Goal: Information Seeking & Learning: Learn about a topic

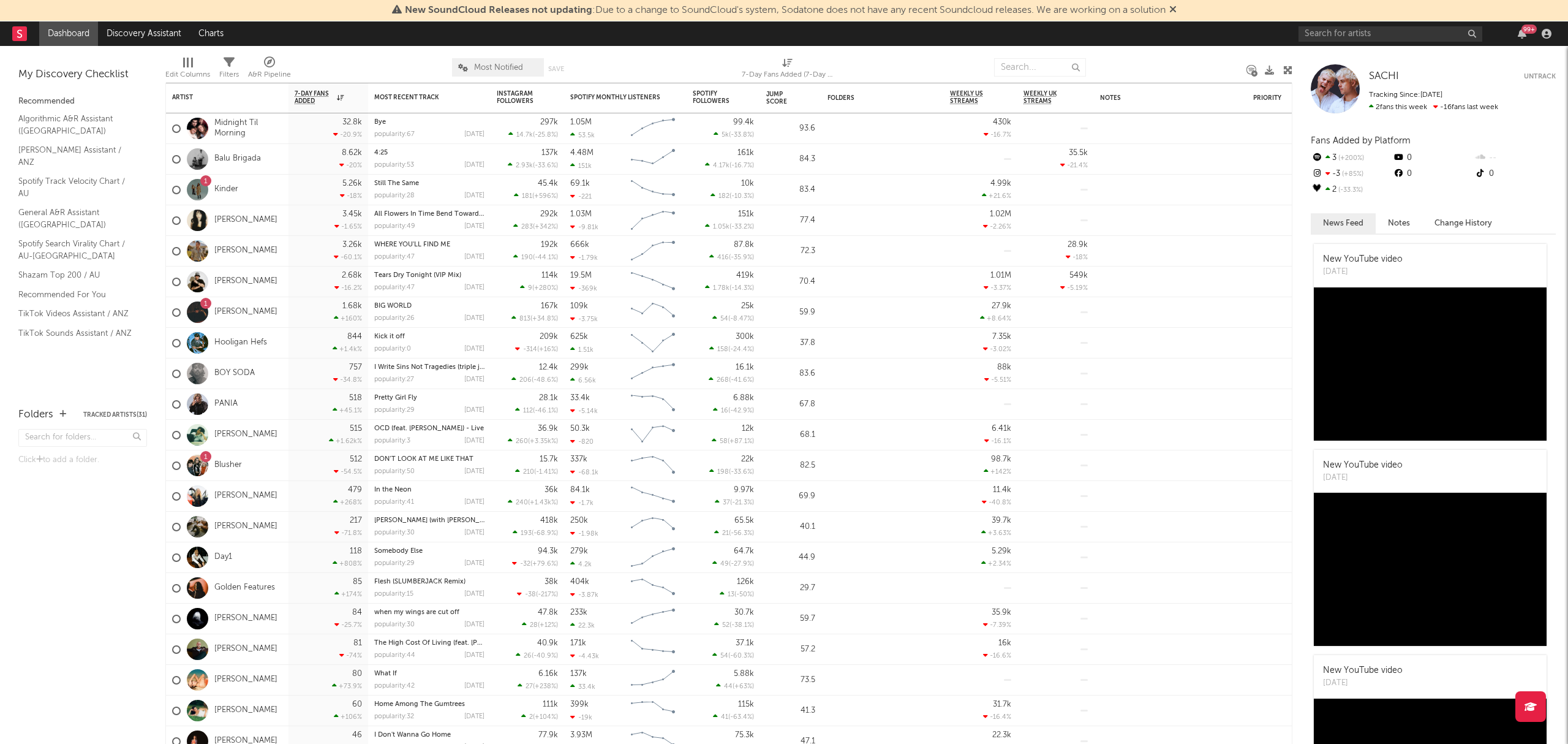
click at [1175, 11] on icon at bounding box center [1173, 9] width 7 height 10
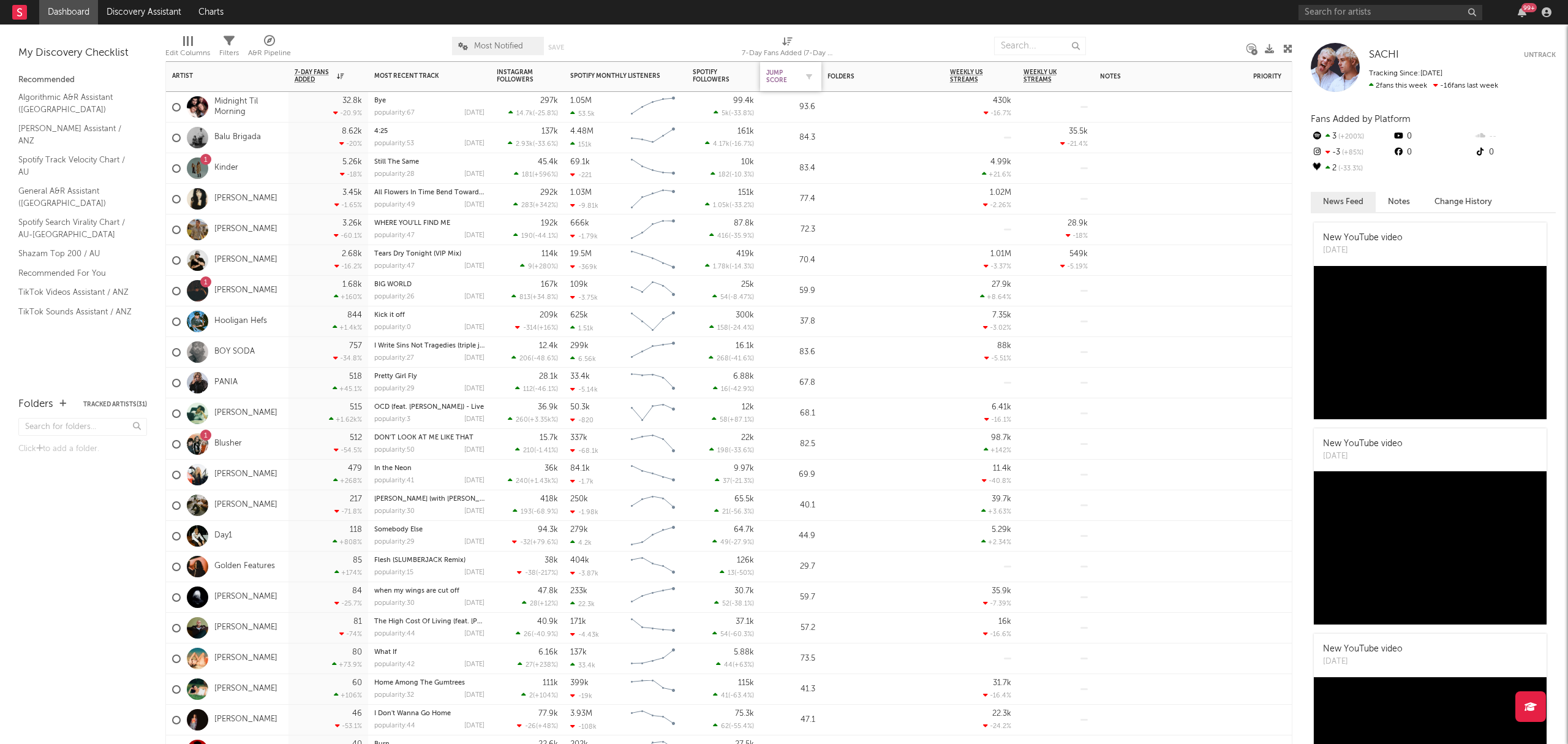
click at [792, 79] on div "Jump Score" at bounding box center [782, 76] width 30 height 15
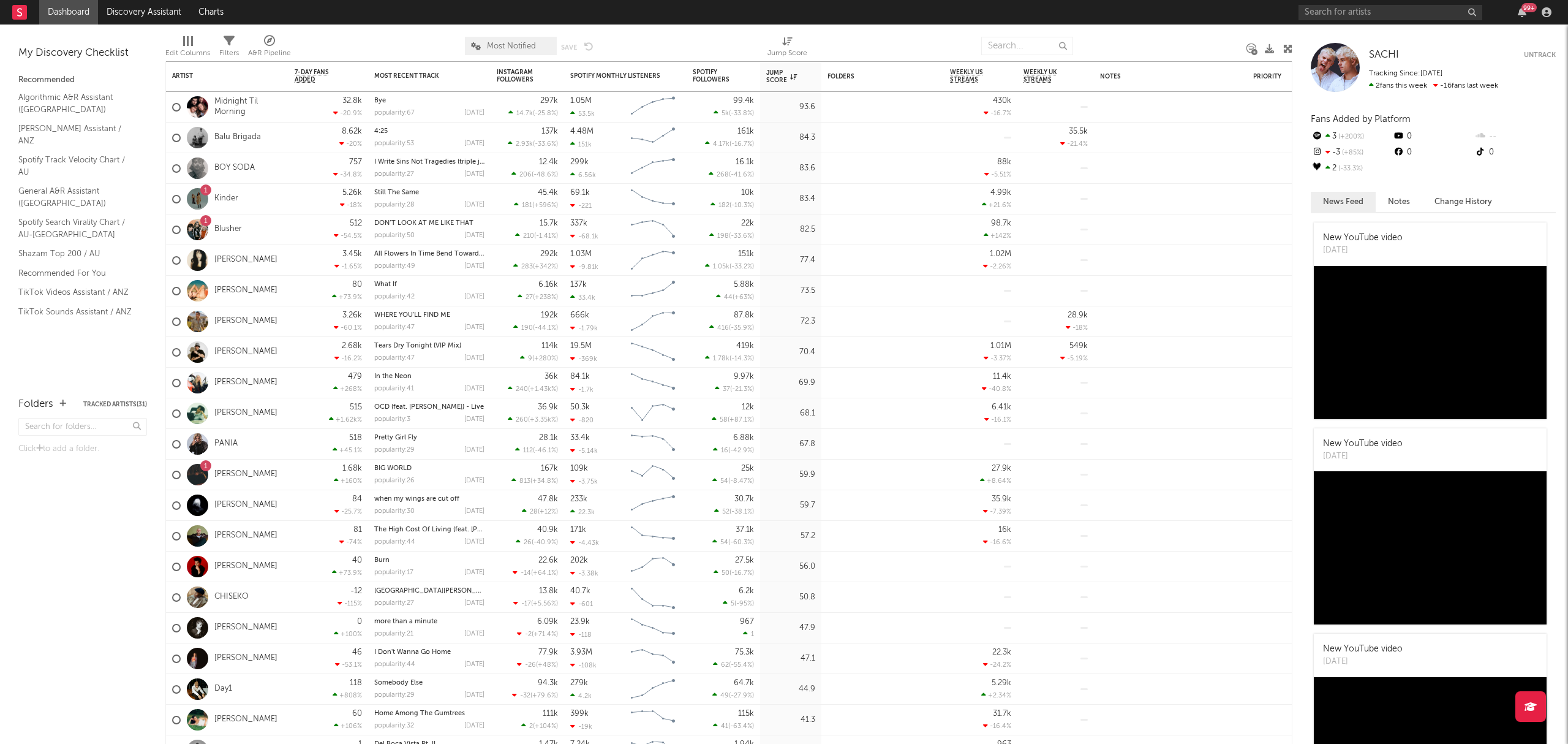
click at [885, 44] on div at bounding box center [895, 45] width 155 height 30
click at [872, 34] on div at bounding box center [895, 45] width 155 height 30
click at [843, 226] on div at bounding box center [883, 226] width 123 height 25
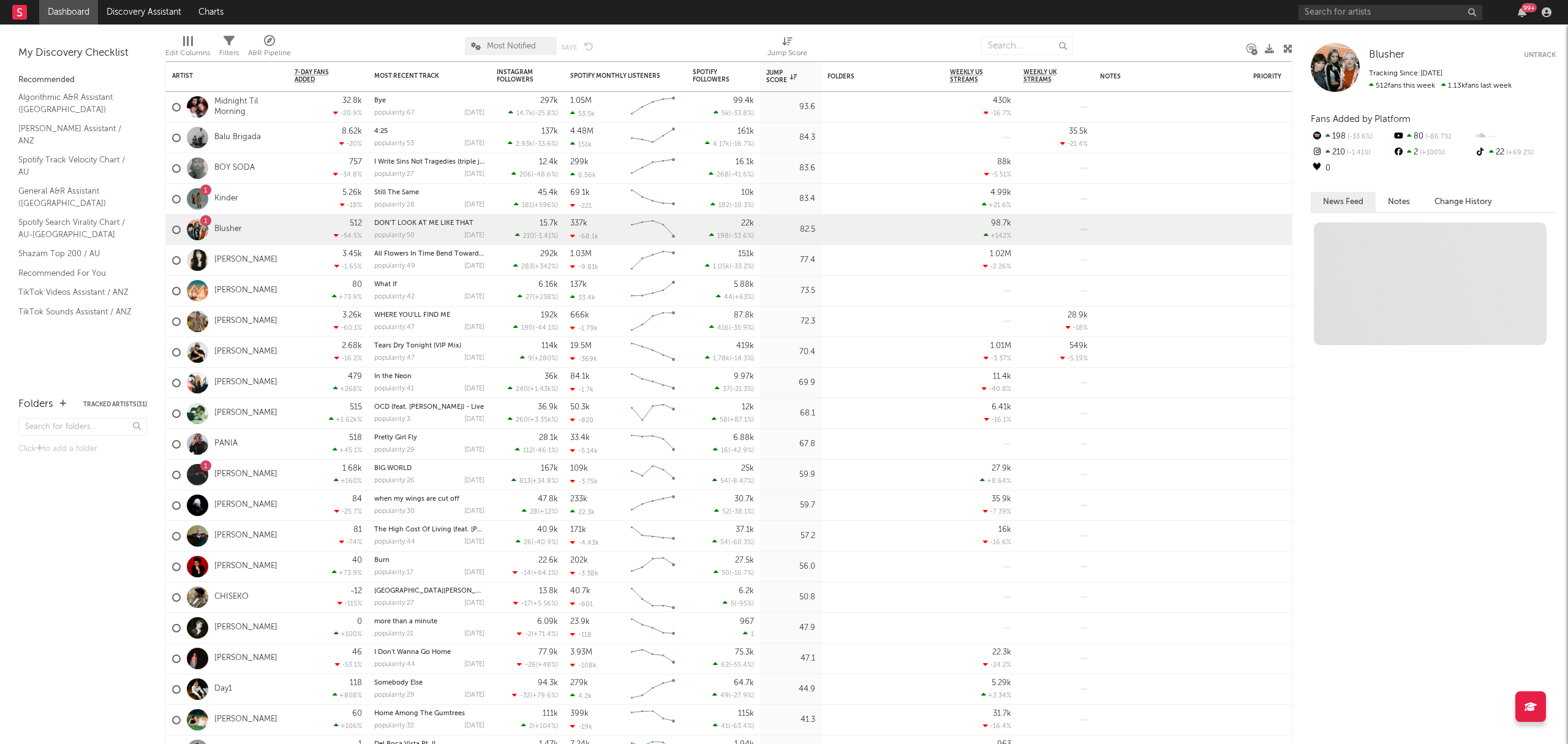
click at [903, 38] on div at bounding box center [895, 45] width 155 height 30
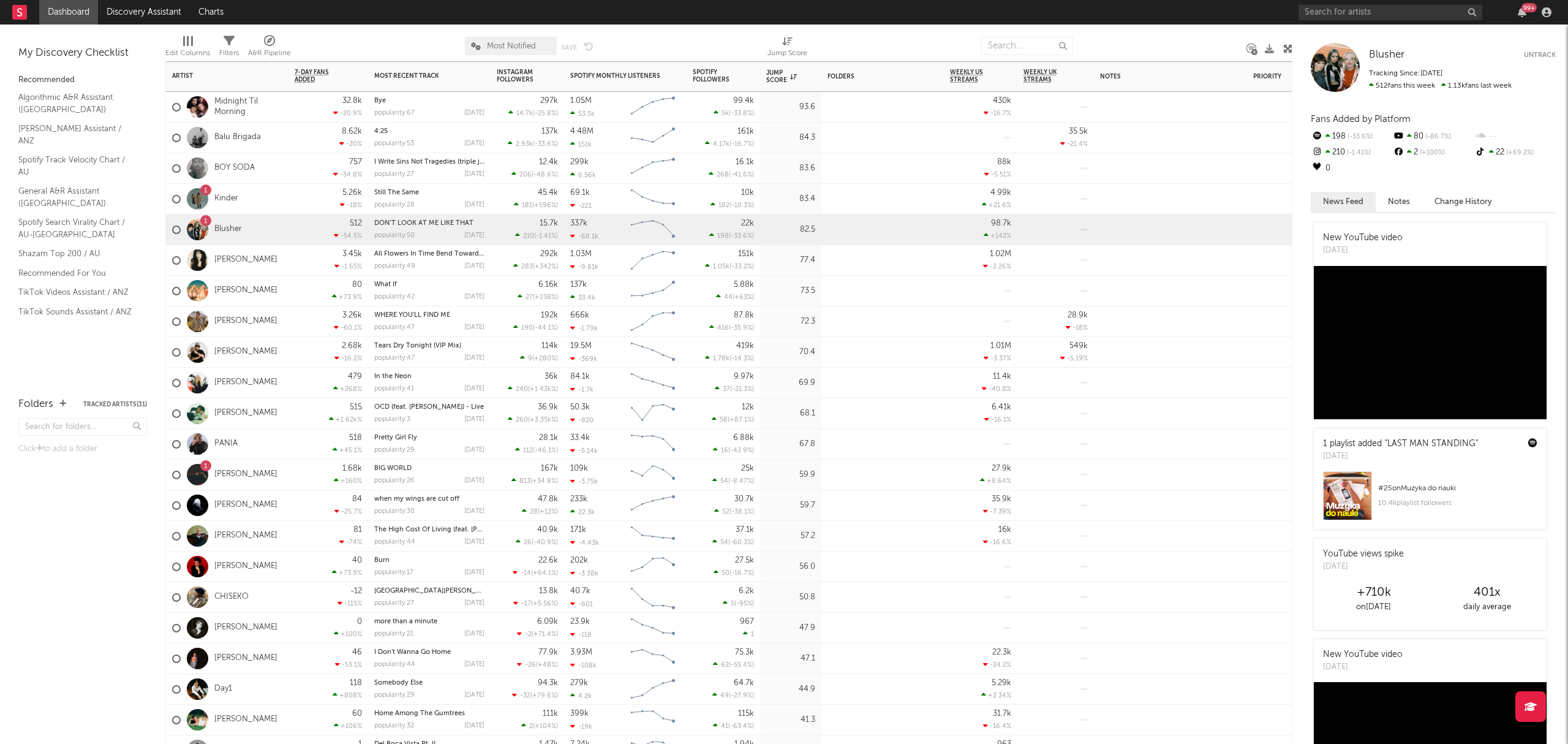
click at [843, 198] on div at bounding box center [883, 196] width 123 height 25
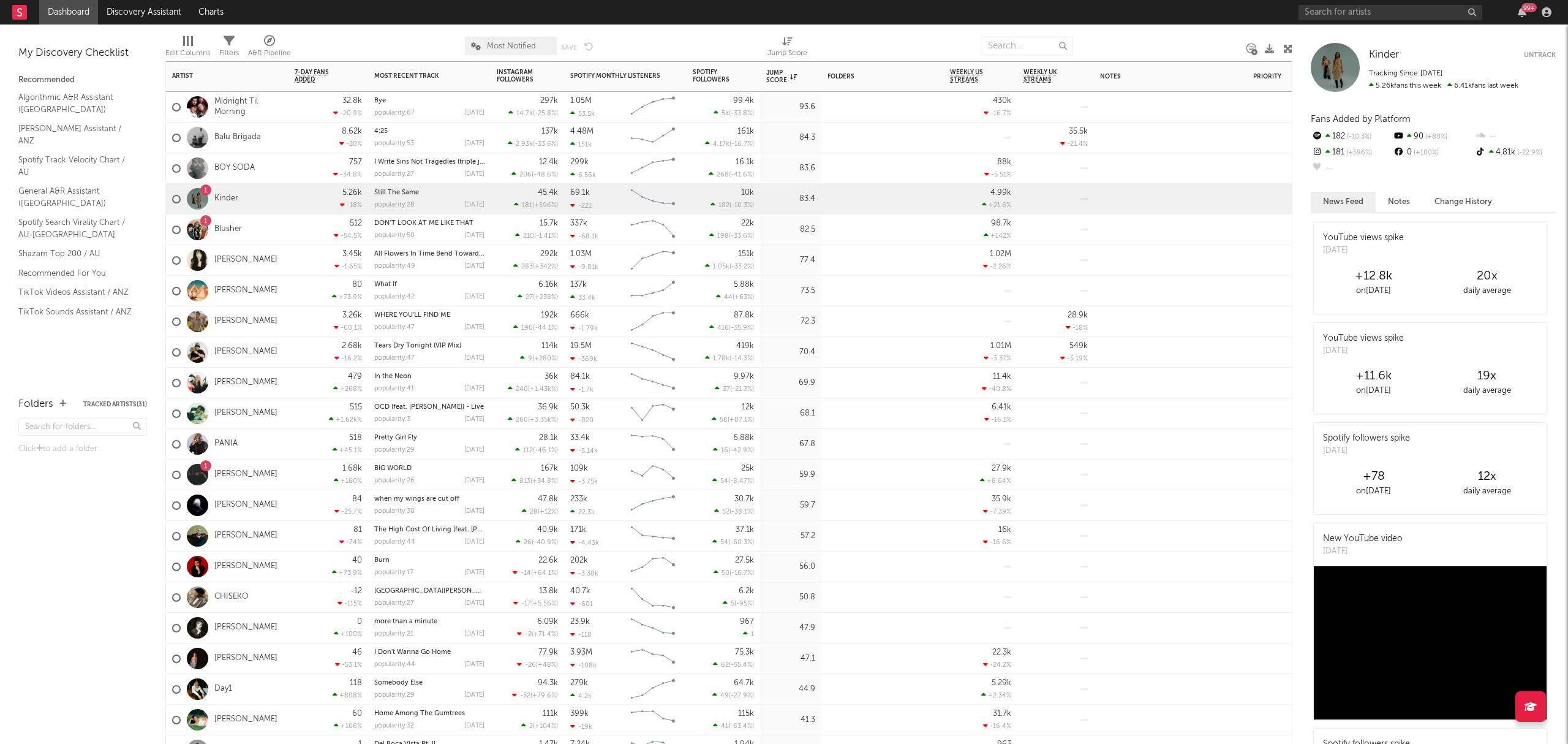
click at [1057, 229] on div at bounding box center [1055, 229] width 64 height 30
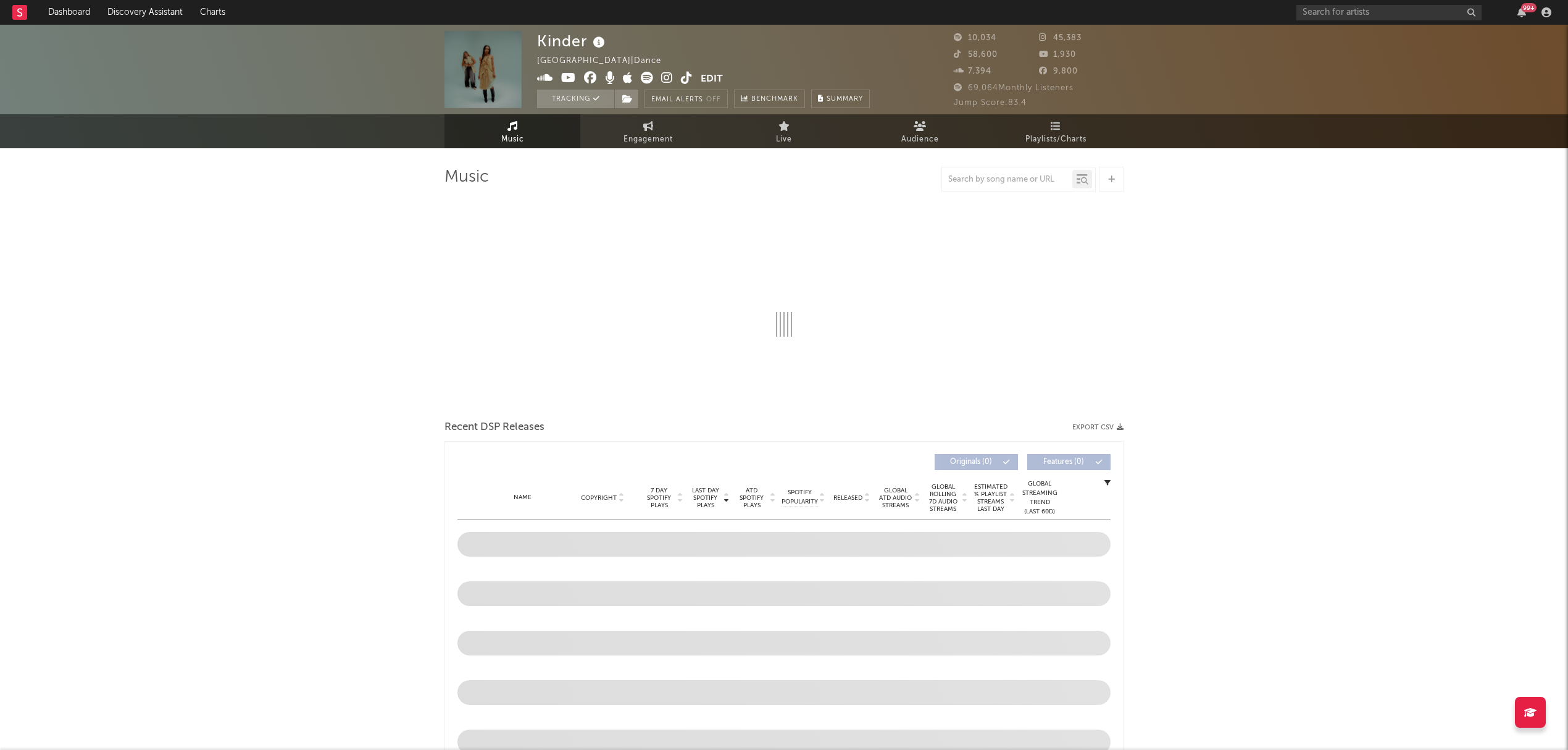
select select "6m"
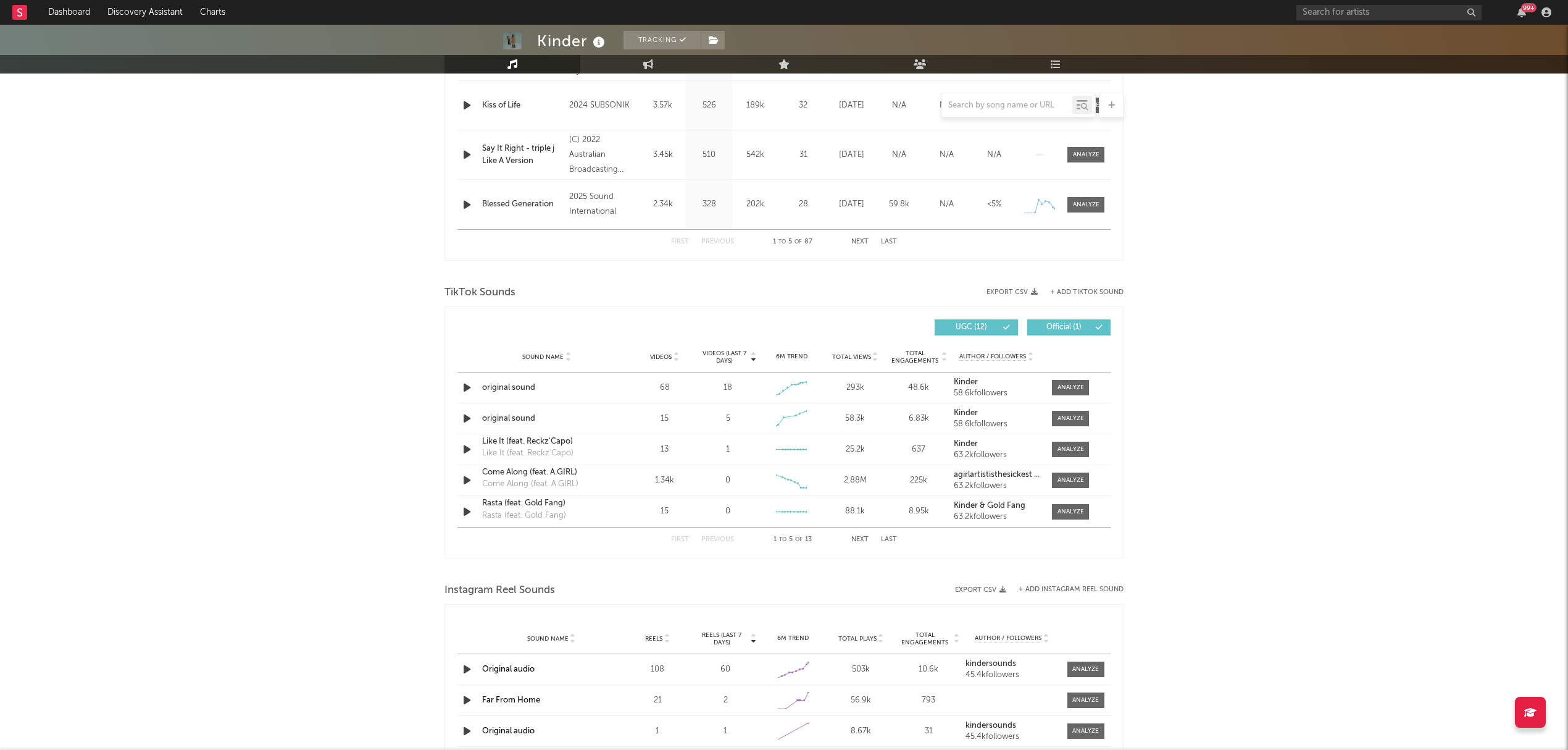
scroll to position [906, 0]
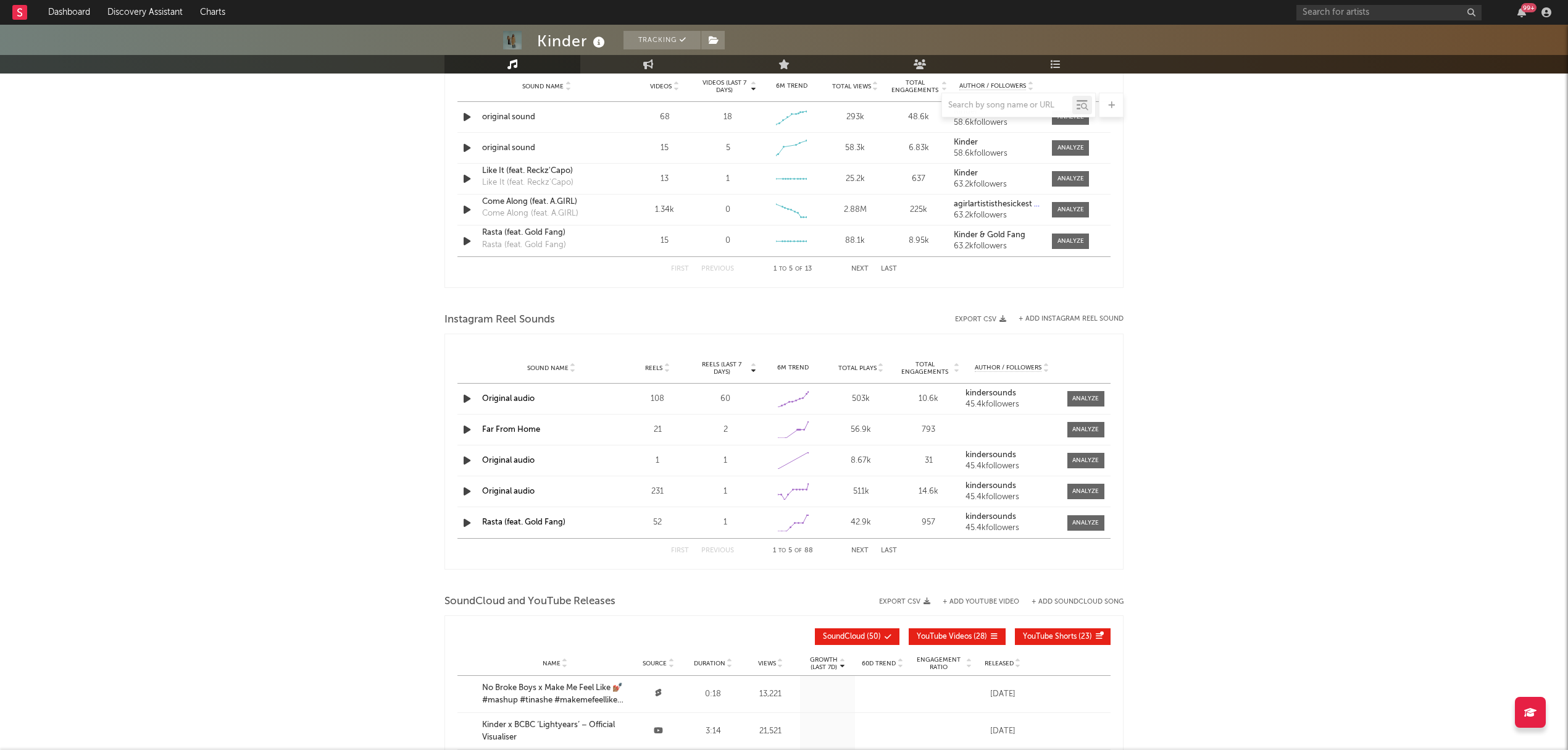
click at [516, 394] on link "Original audio" at bounding box center [508, 398] width 52 height 8
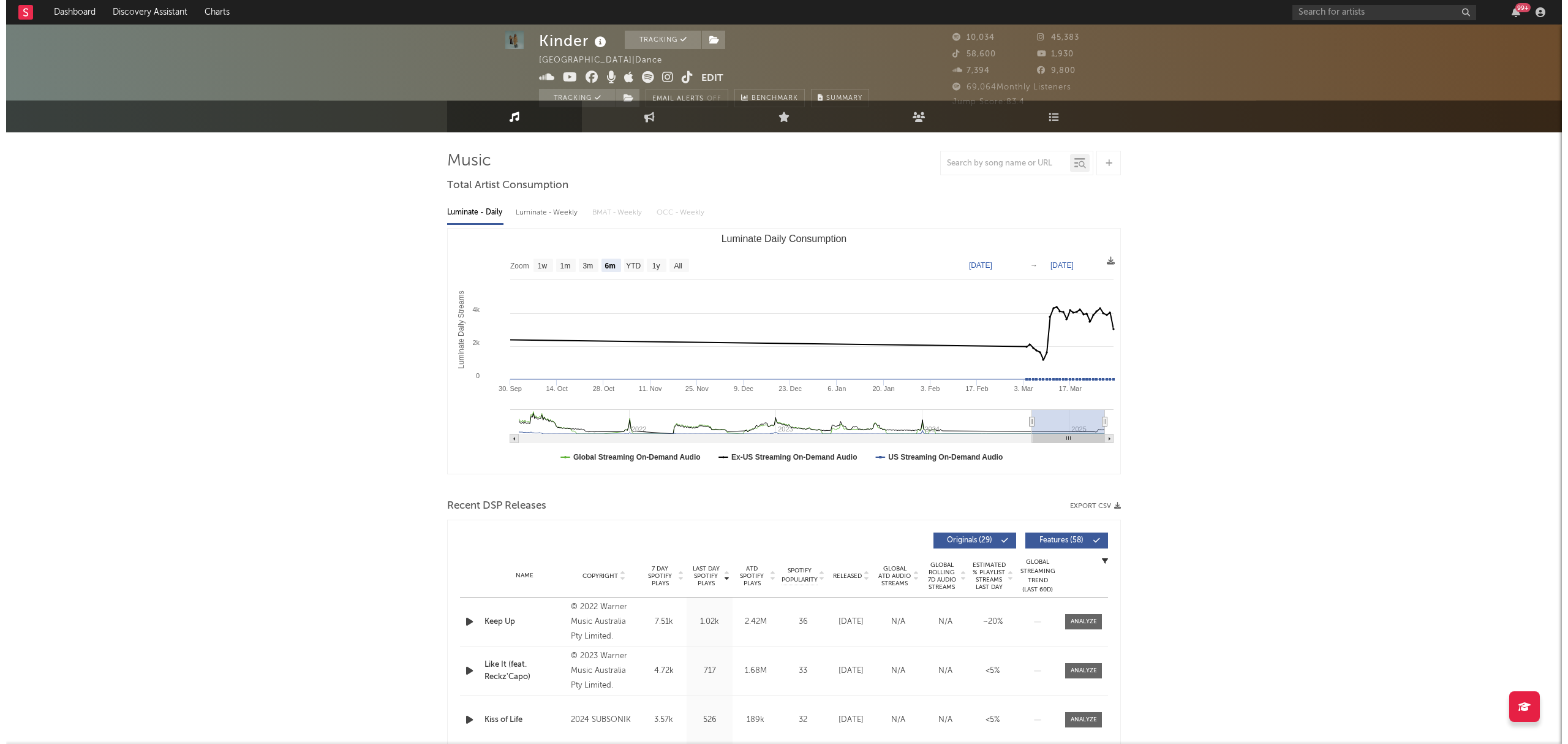
scroll to position [0, 0]
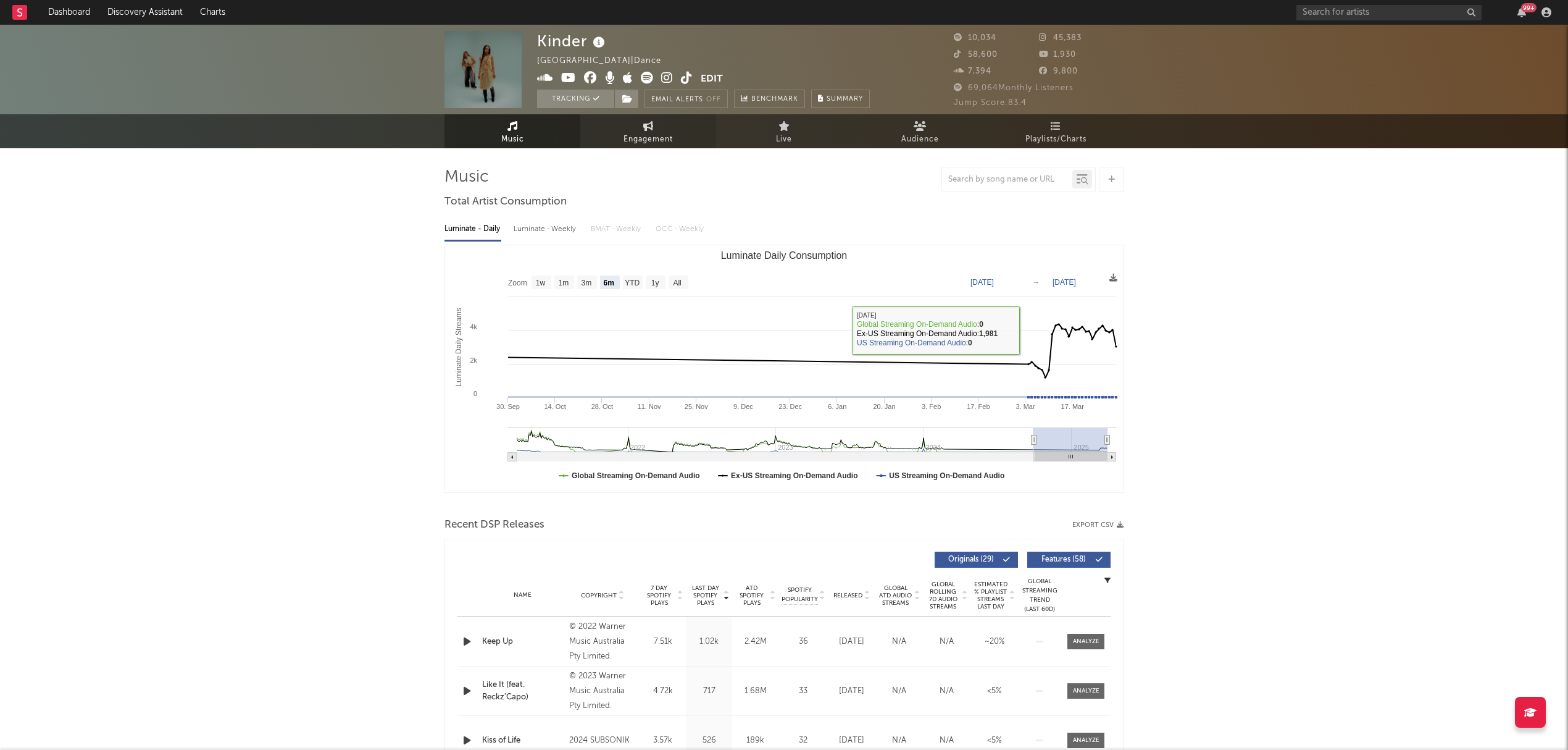
click at [645, 122] on icon at bounding box center [648, 126] width 11 height 10
select select "1w"
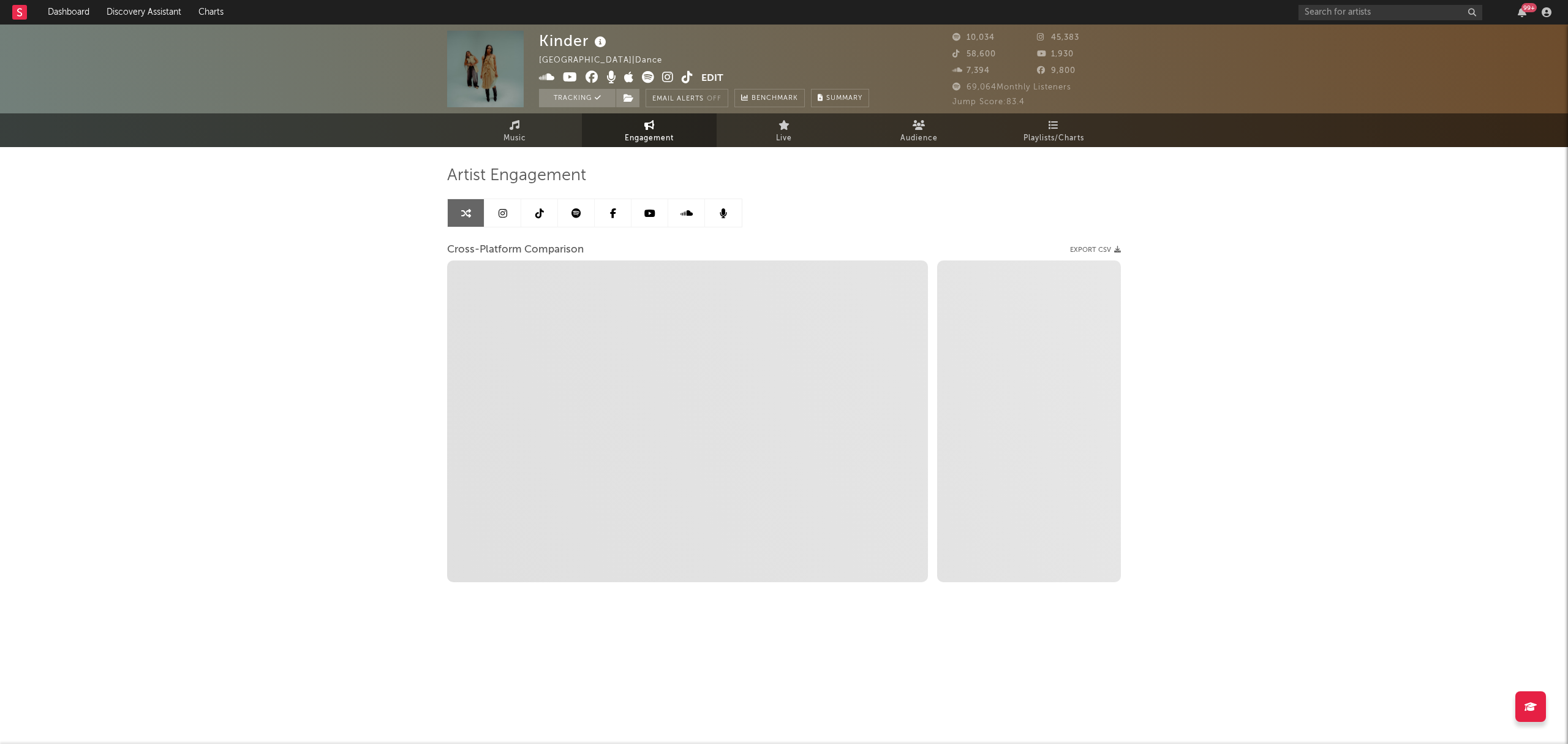
select select "1m"
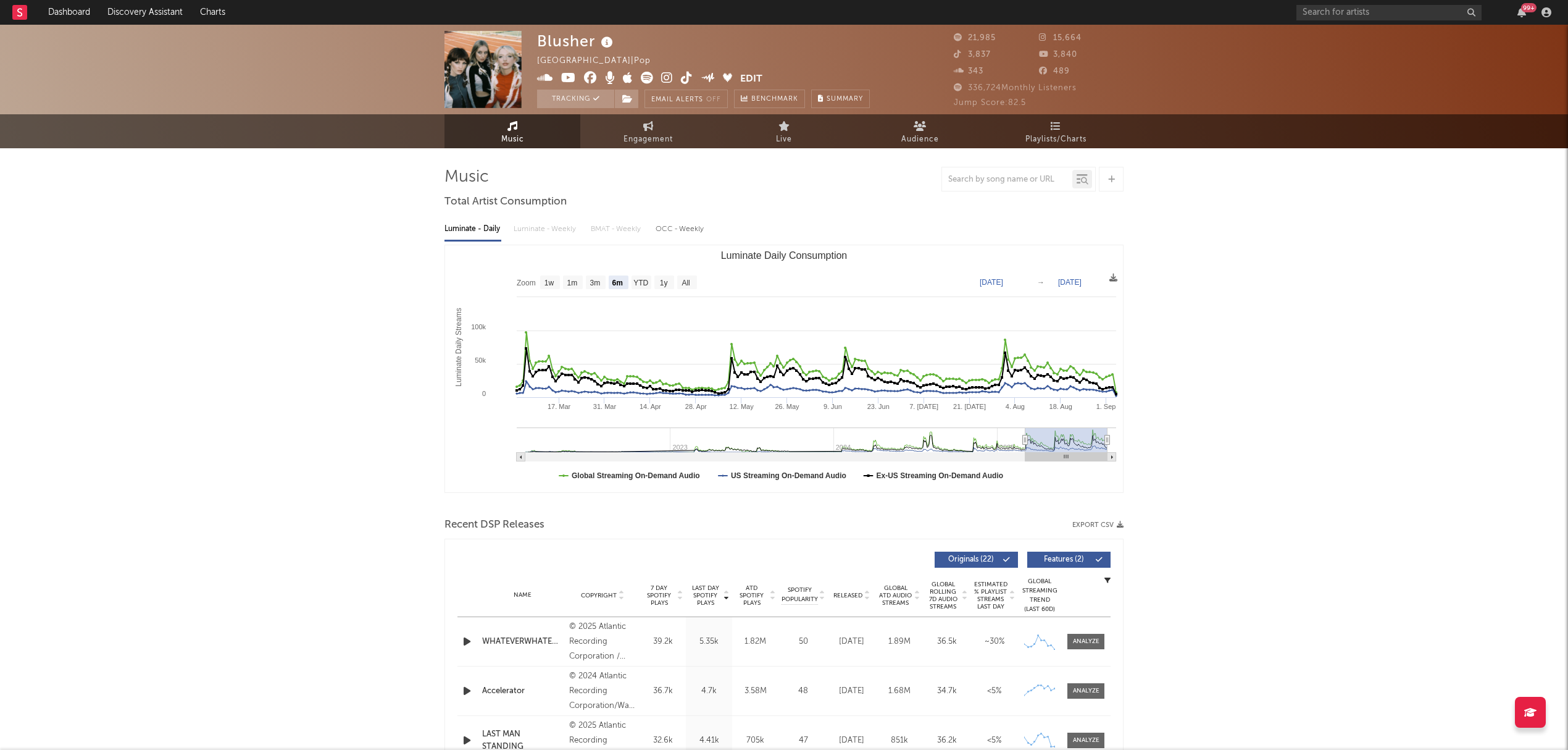
select select "6m"
